Goal: Use online tool/utility: Utilize a website feature to perform a specific function

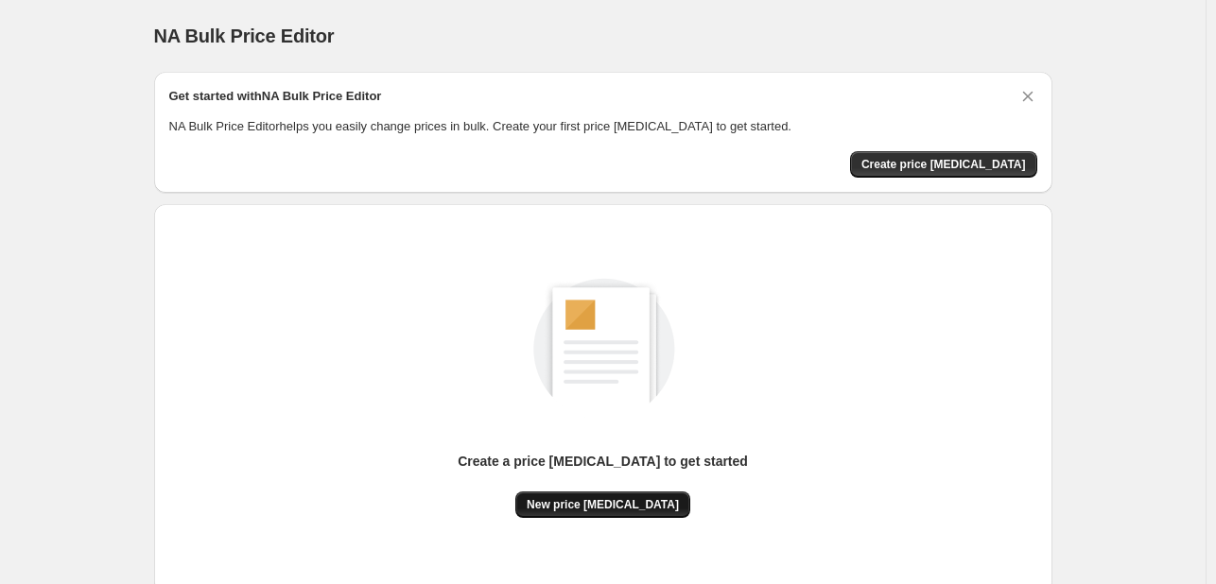
click at [562, 504] on span "New price [MEDICAL_DATA]" at bounding box center [603, 504] width 152 height 15
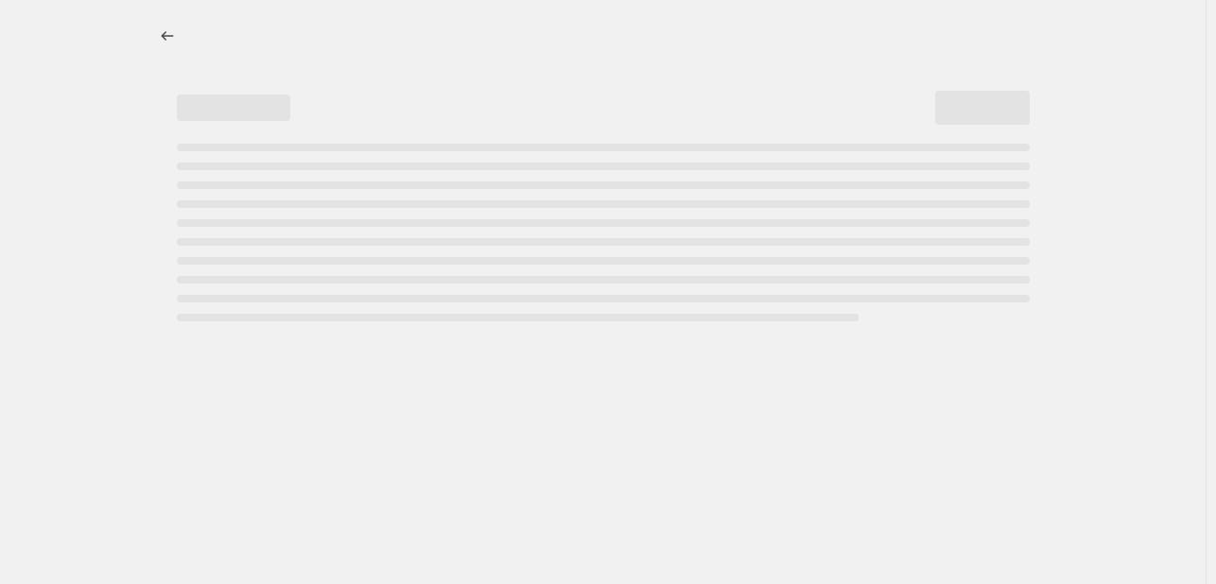
select select "percentage"
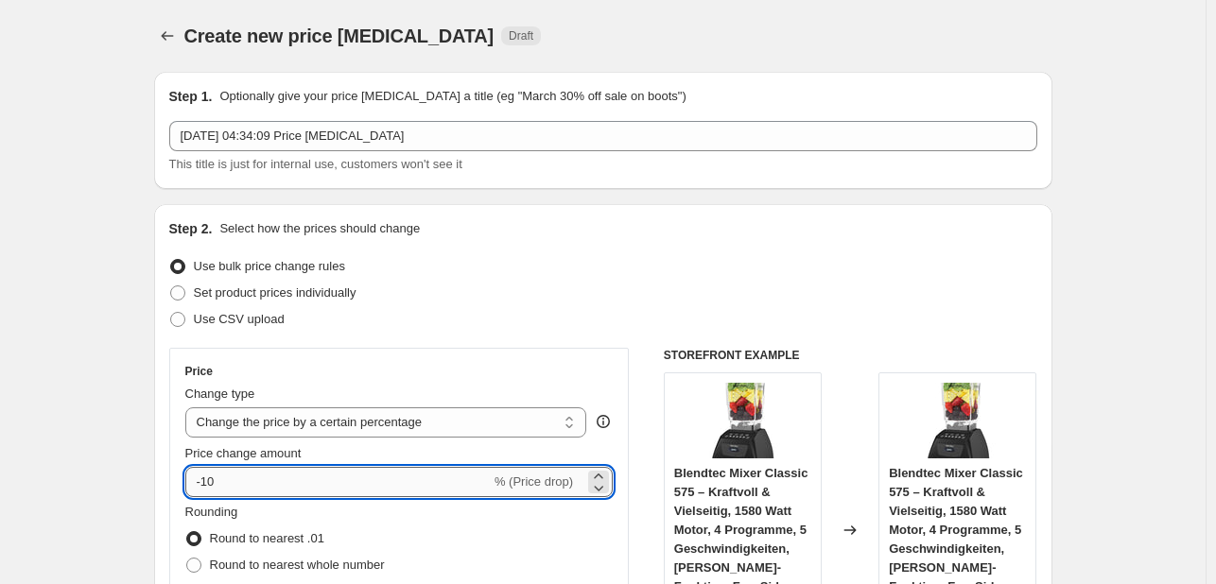
click at [274, 477] on input "-10" at bounding box center [337, 482] width 305 height 30
type input "-1"
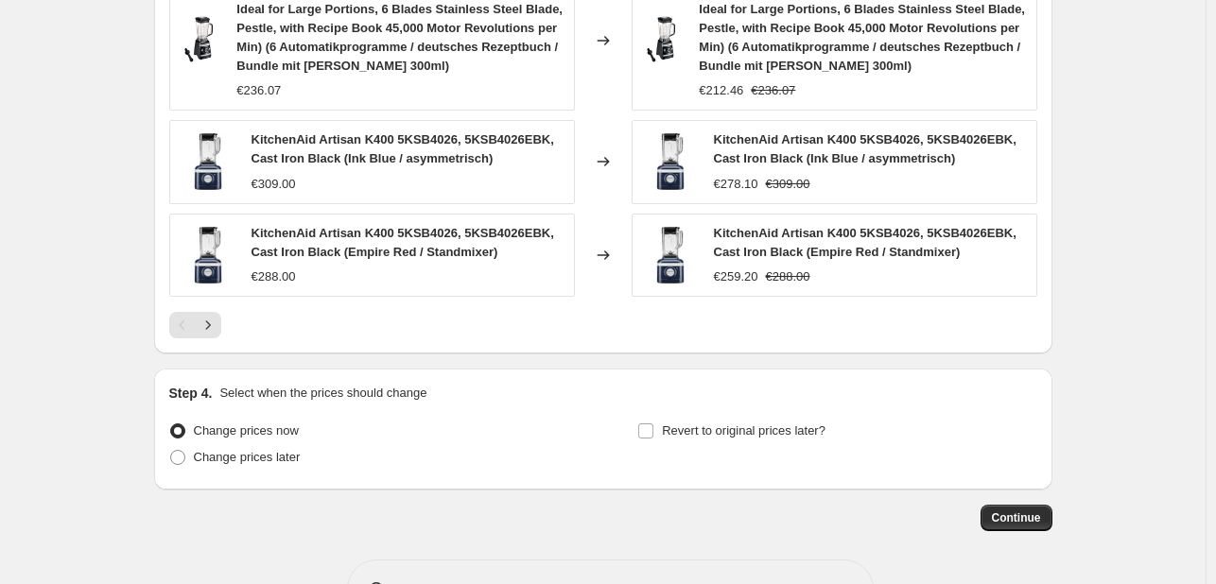
scroll to position [1467, 0]
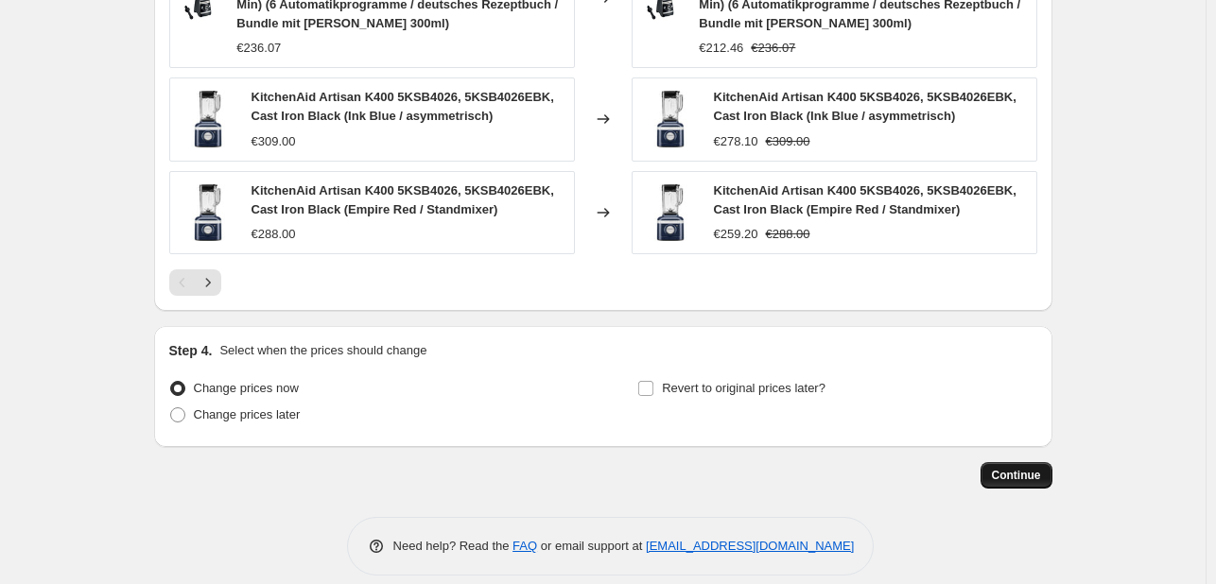
type input "-30"
click at [1046, 465] on button "Continue" at bounding box center [1016, 475] width 72 height 26
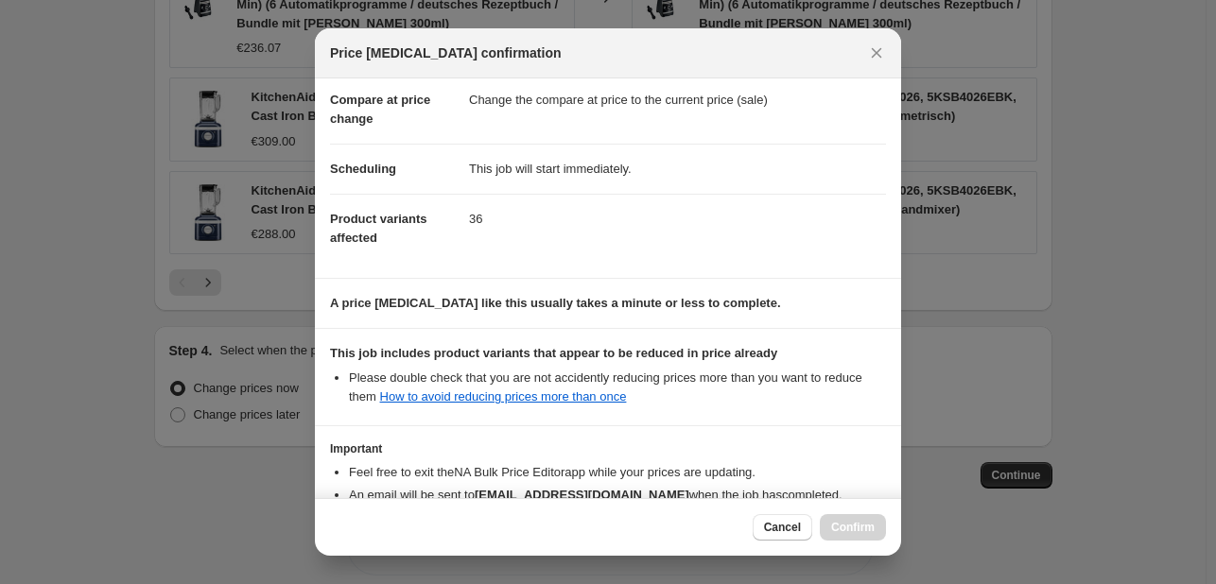
scroll to position [210, 0]
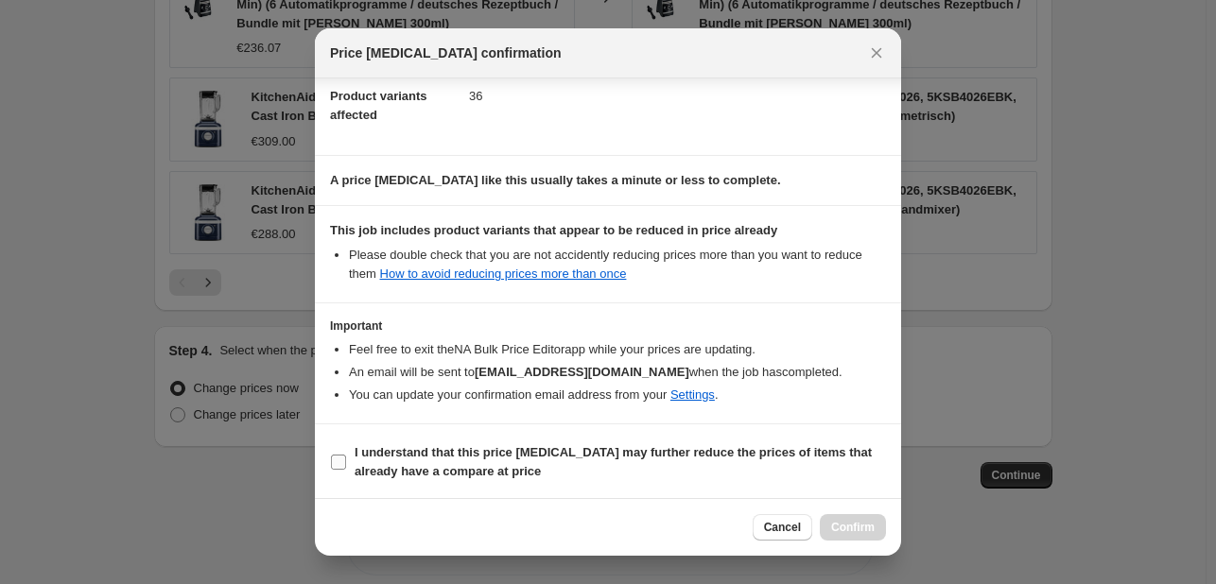
click at [337, 460] on input "I understand that this price [MEDICAL_DATA] may further reduce the prices of it…" at bounding box center [338, 462] width 15 height 15
checkbox input "true"
click at [847, 527] on span "Confirm" at bounding box center [852, 527] width 43 height 15
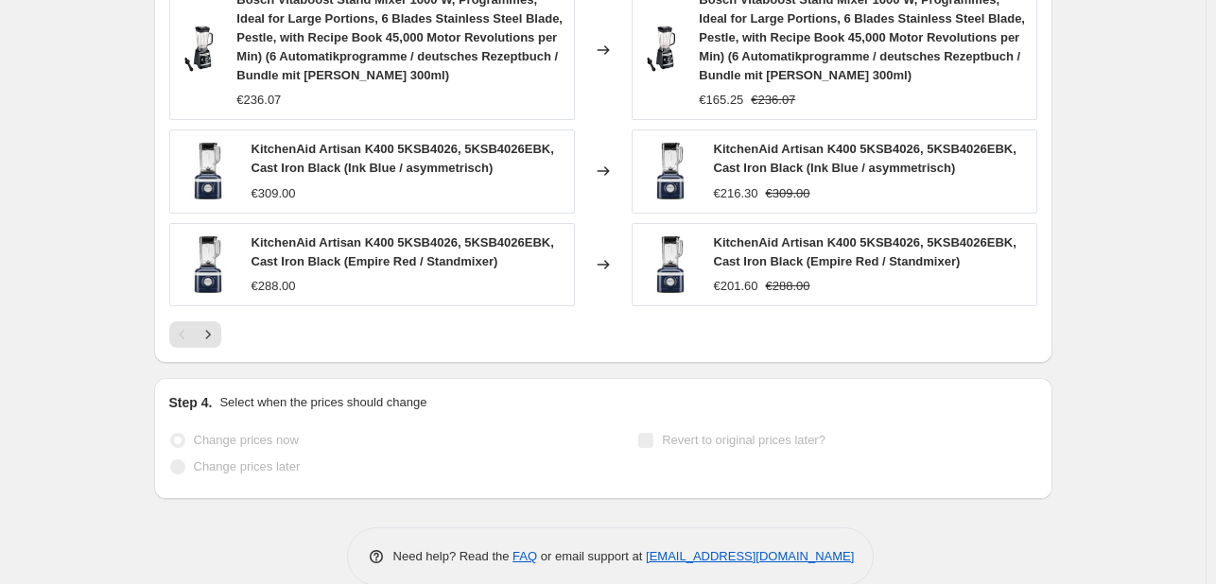
scroll to position [1562, 0]
